Goal: Task Accomplishment & Management: Manage account settings

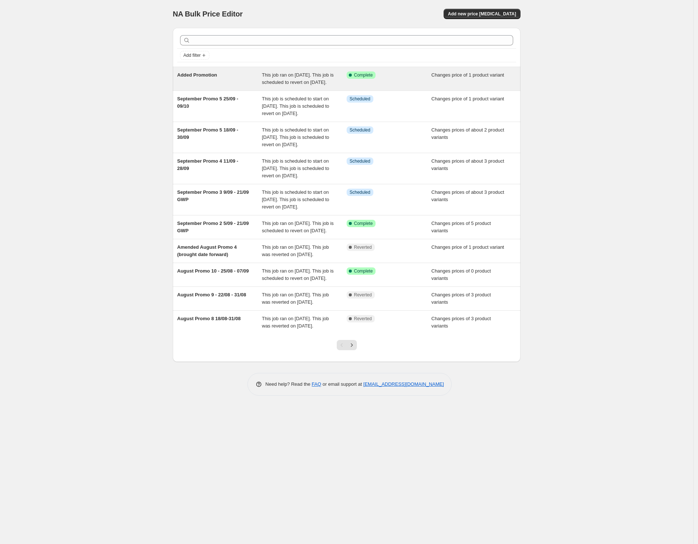
click at [400, 80] on div "Success Complete Complete" at bounding box center [389, 78] width 85 height 15
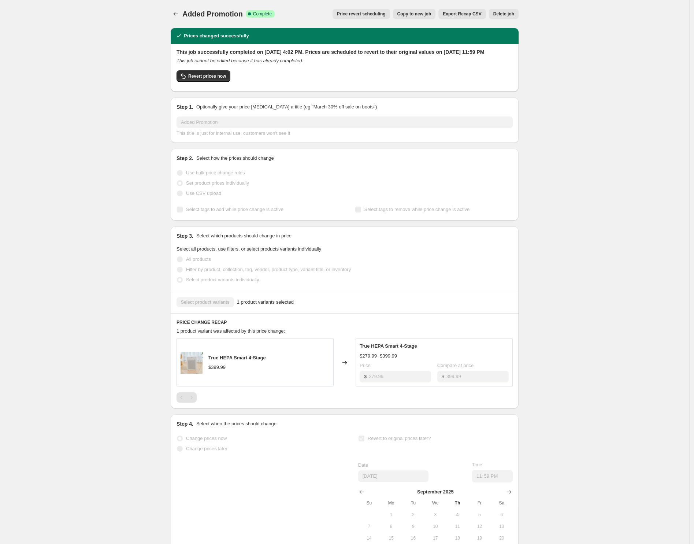
click at [185, 10] on span "Added Promotion" at bounding box center [212, 14] width 60 height 8
click at [178, 16] on icon "Price change jobs" at bounding box center [175, 13] width 7 height 7
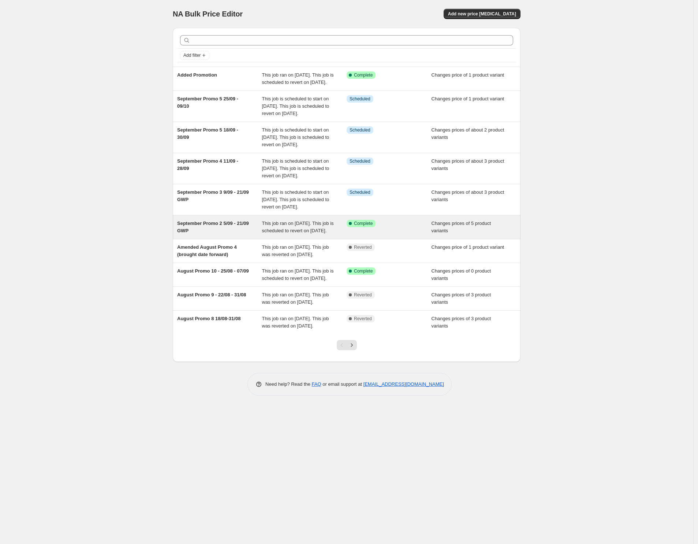
click at [237, 234] on div "September Promo 2 5/09 - 21/09 GWP" at bounding box center [219, 227] width 85 height 15
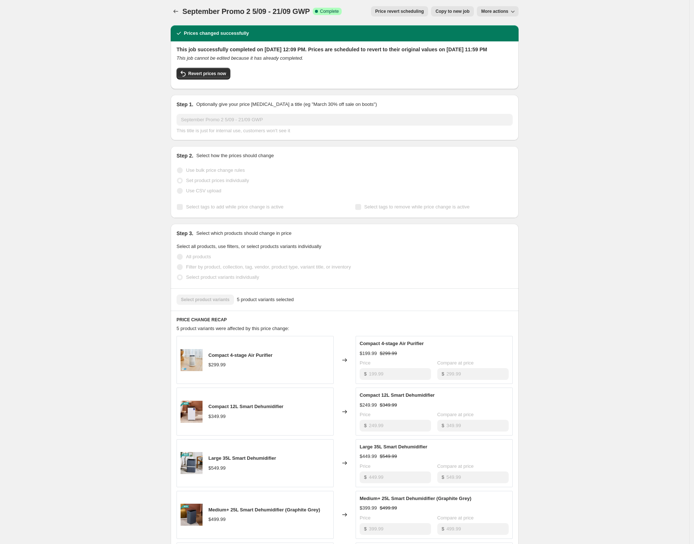
scroll to position [92, 0]
